Goal: Transaction & Acquisition: Purchase product/service

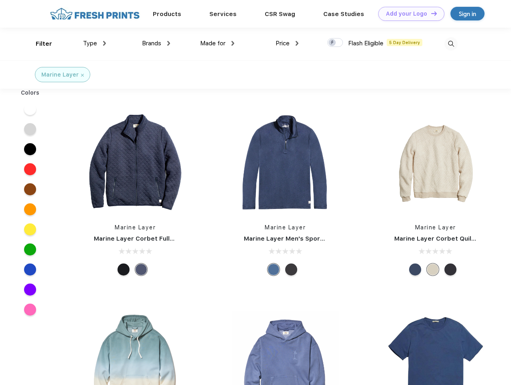
scroll to position [0, 0]
click at [408, 14] on link "Add your Logo Design Tool" at bounding box center [411, 14] width 66 height 14
click at [0, 0] on div "Design Tool" at bounding box center [0, 0] width 0 height 0
click at [430, 13] on link "Add your Logo Design Tool" at bounding box center [411, 14] width 66 height 14
click at [39, 44] on div "Filter" at bounding box center [44, 43] width 16 height 9
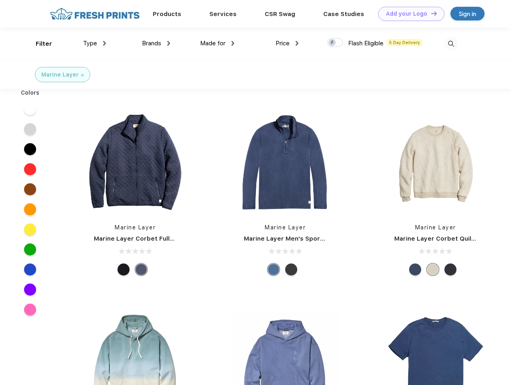
click at [95, 43] on span "Type" at bounding box center [90, 43] width 14 height 7
click at [156, 43] on span "Brands" at bounding box center [151, 43] width 19 height 7
click at [217, 43] on span "Made for" at bounding box center [212, 43] width 25 height 7
click at [287, 43] on span "Price" at bounding box center [283, 43] width 14 height 7
click at [335, 43] on div at bounding box center [335, 42] width 16 height 9
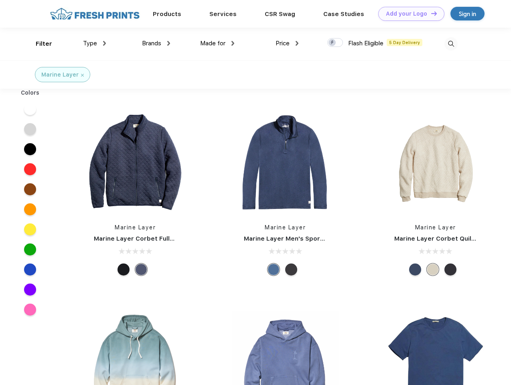
click at [333, 43] on input "checkbox" at bounding box center [329, 40] width 5 height 5
click at [451, 44] on img at bounding box center [451, 43] width 13 height 13
